Goal: Check status: Check status

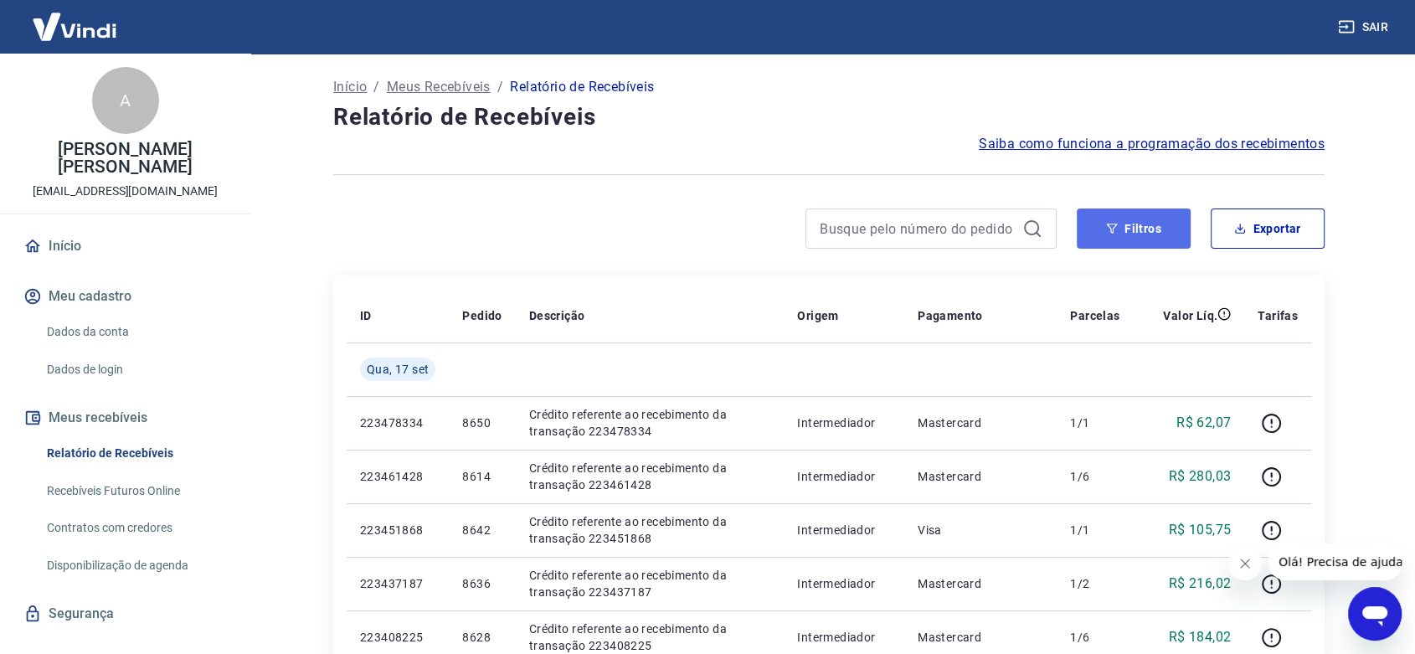
click at [1130, 237] on button "Filtros" at bounding box center [1134, 228] width 114 height 40
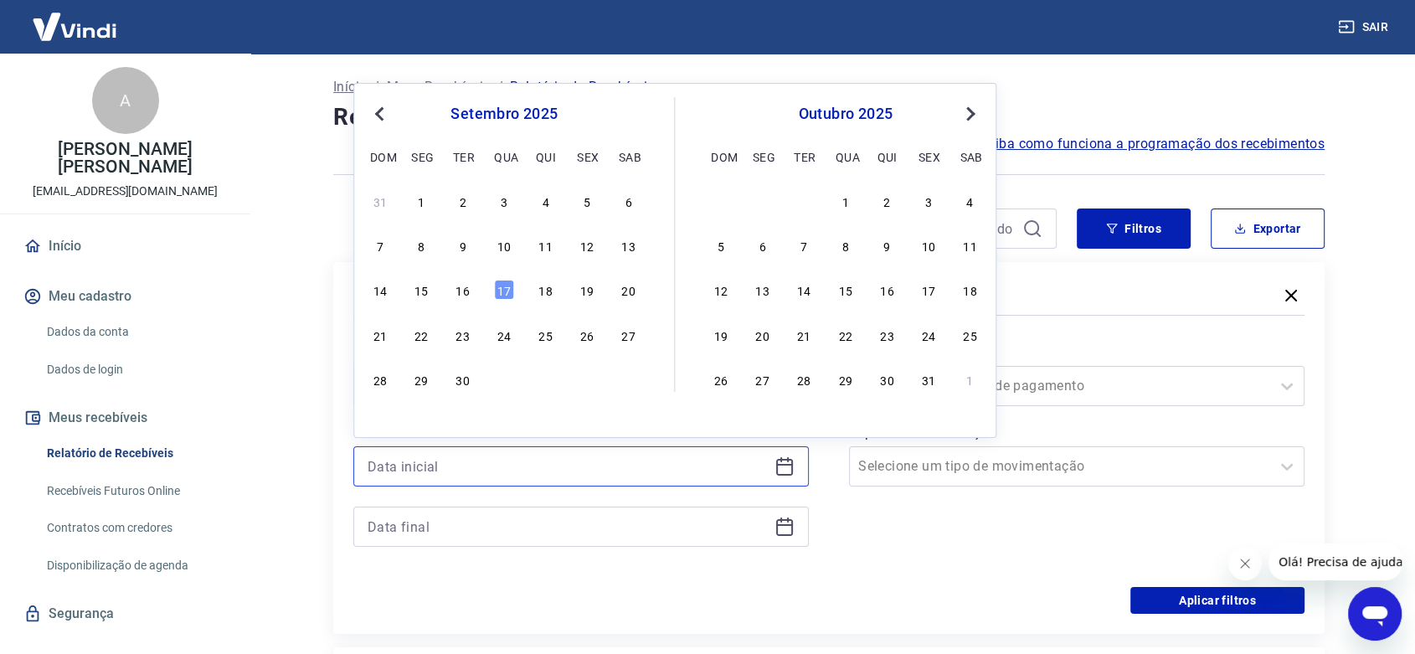
click at [406, 460] on input at bounding box center [568, 466] width 400 height 25
click at [465, 291] on div "16" at bounding box center [463, 290] width 20 height 20
type input "[DATE]"
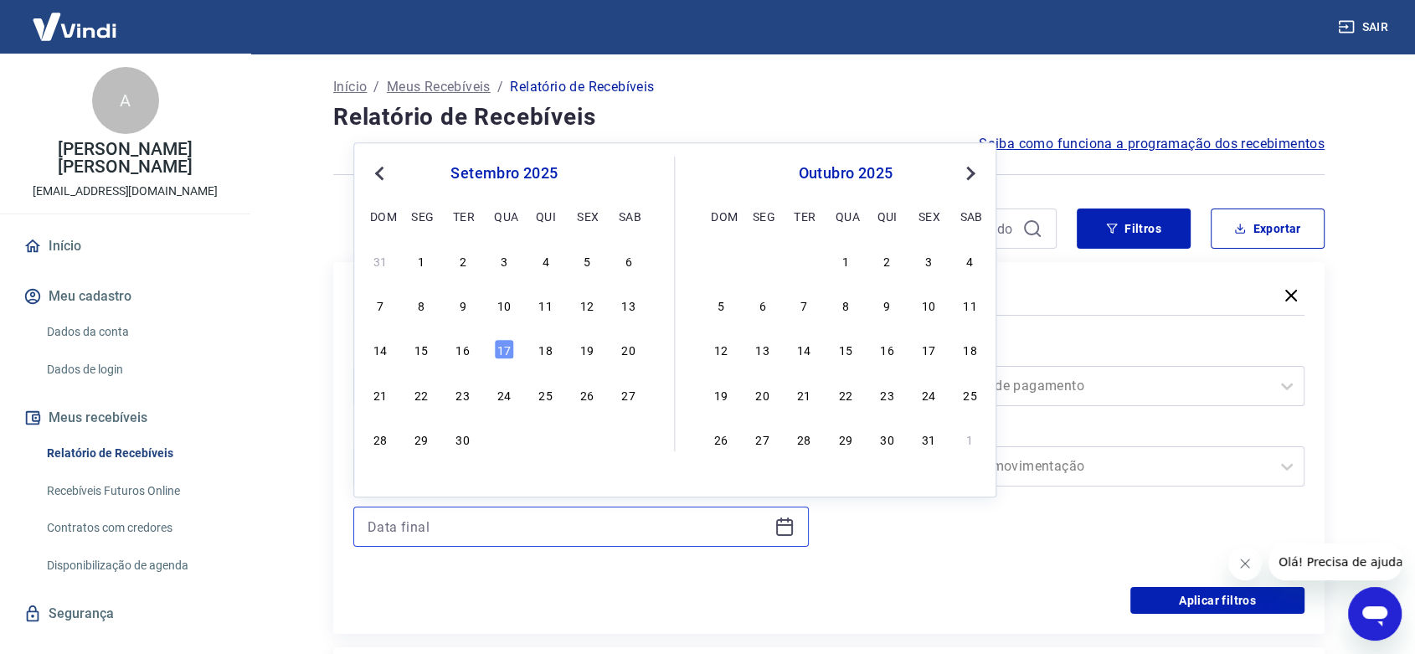
click at [421, 527] on input at bounding box center [568, 526] width 400 height 25
click at [502, 349] on div "17" at bounding box center [504, 350] width 20 height 20
type input "[DATE]"
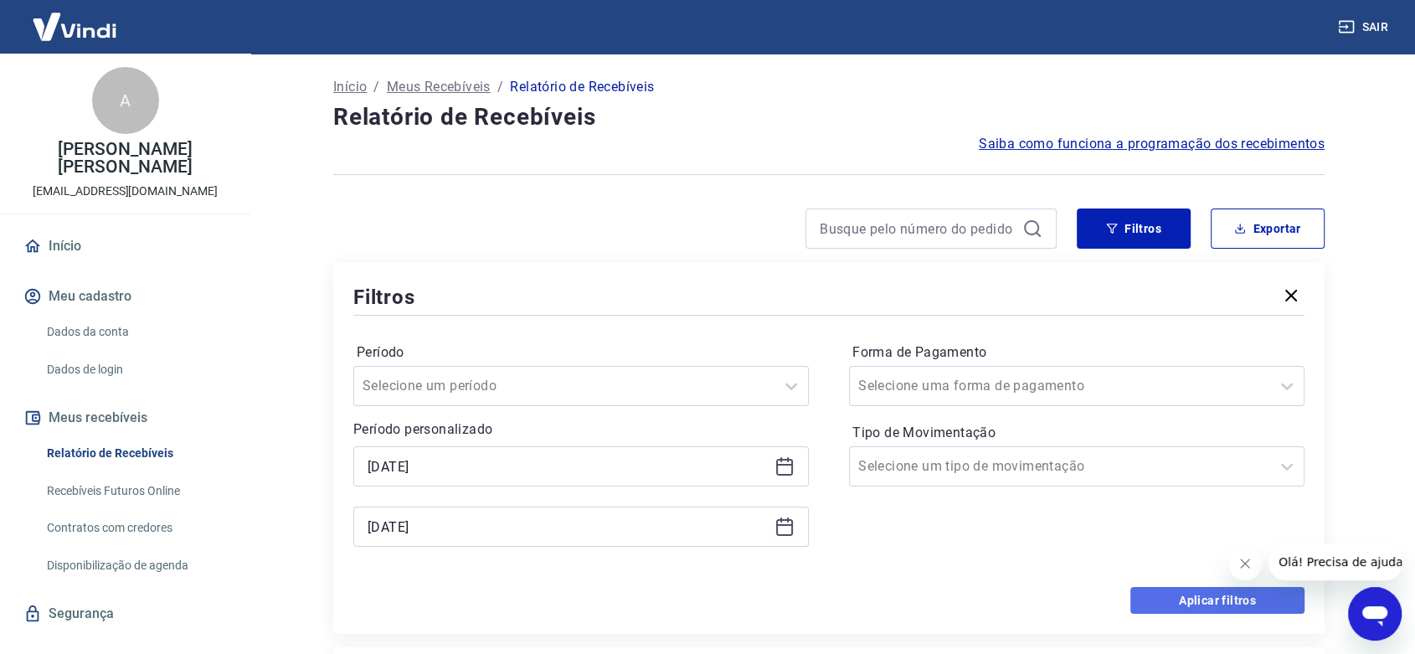
click at [1197, 597] on button "Aplicar filtros" at bounding box center [1217, 600] width 174 height 27
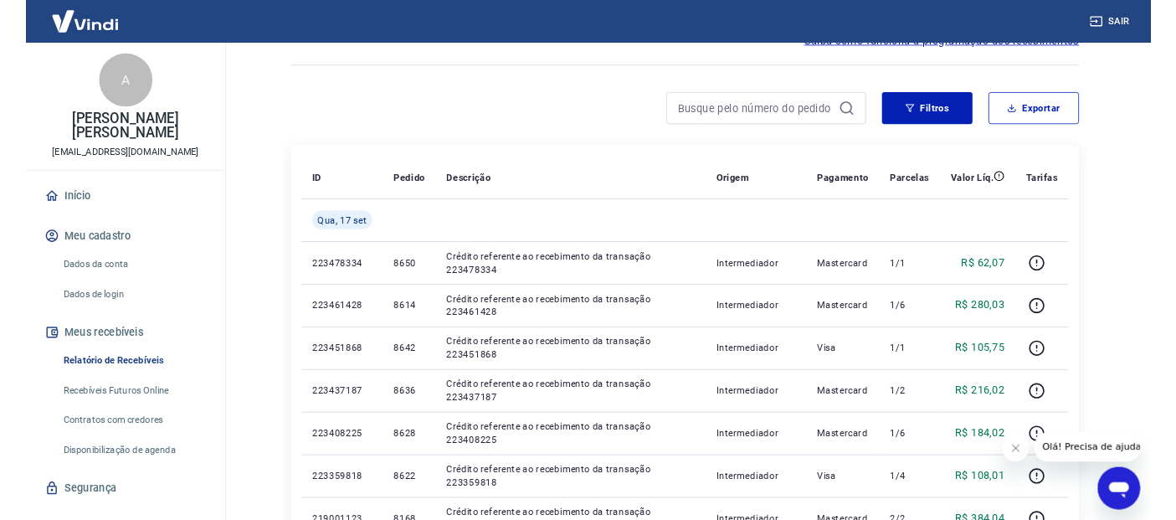
scroll to position [93, 0]
